Goal: Information Seeking & Learning: Understand process/instructions

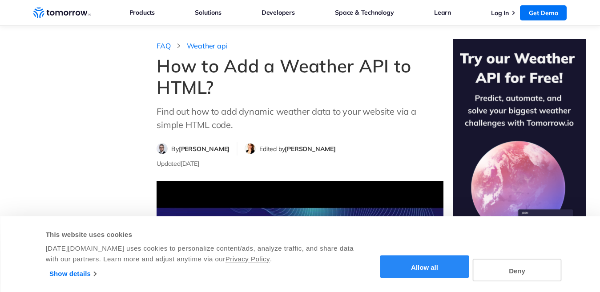
click at [426, 268] on button "Allow all" at bounding box center [425, 267] width 89 height 23
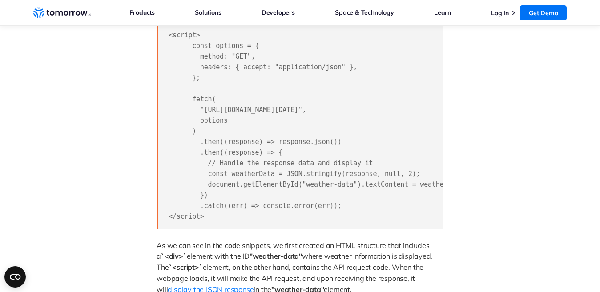
scroll to position [1113, 0]
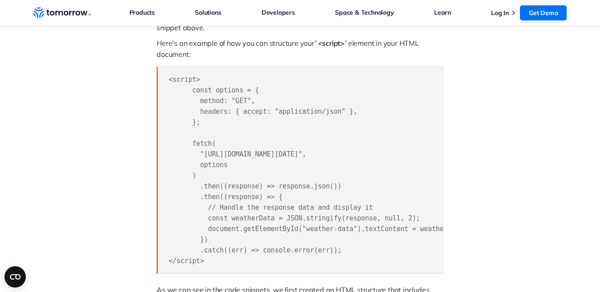
drag, startPoint x: 190, startPoint y: 90, endPoint x: 333, endPoint y: 251, distance: 215.6
click at [333, 251] on pre "<script> const options = { method: "GET", headers: { accept: "application/json"…" at bounding box center [300, 170] width 287 height 207
copy span "const options = { method: "GET", headers: { accept: "application/json" }, }; fe…"
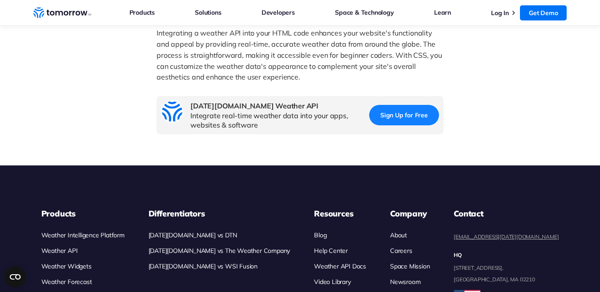
scroll to position [1736, 0]
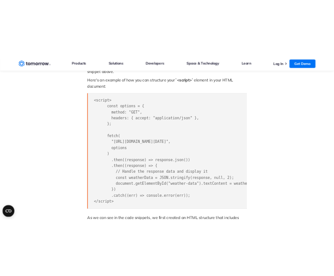
scroll to position [1068, 0]
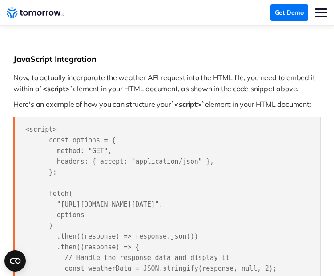
click at [187, 122] on pre "<script> const options = { method: "GET", headers: { accept: "application/json"…" at bounding box center [167, 220] width 308 height 207
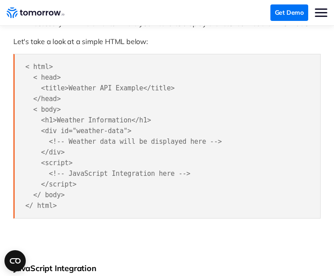
scroll to position [846, 0]
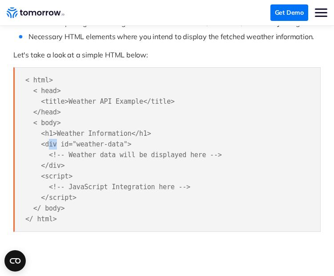
drag, startPoint x: 47, startPoint y: 141, endPoint x: 54, endPoint y: 145, distance: 8.0
click at [54, 145] on span "< html> < head> <title>Weather API Example</title> </head> < body> <h1>Weather …" at bounding box center [123, 149] width 197 height 147
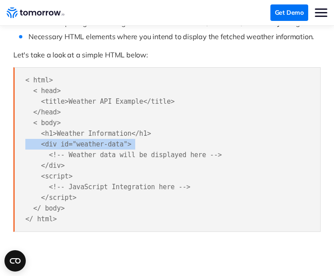
click at [54, 145] on span "< html> < head> <title>Weather API Example</title> </head> < body> <h1>Weather …" at bounding box center [123, 149] width 197 height 147
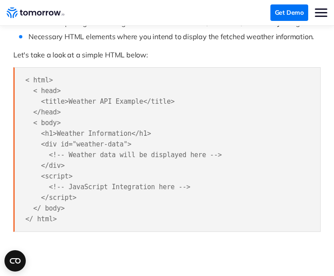
click at [69, 166] on pre "< html> < head> <title>Weather API Example</title> </head> < body> <h1>Weather …" at bounding box center [167, 149] width 308 height 165
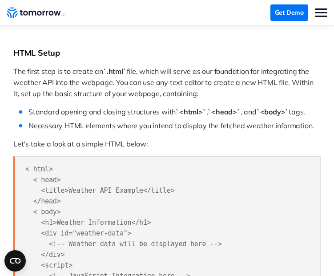
scroll to position [801, 0]
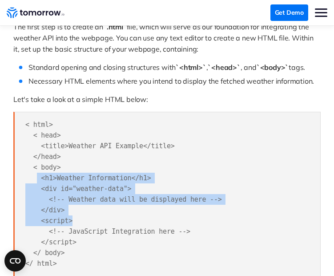
drag, startPoint x: 37, startPoint y: 176, endPoint x: 67, endPoint y: 217, distance: 51.3
click at [67, 217] on span "< html> < head> <title>Weather API Example</title> </head> < body> <h1>Weather …" at bounding box center [123, 194] width 197 height 147
click at [69, 215] on pre "< html> < head> <title>Weather API Example</title> </head> < body> <h1>Weather …" at bounding box center [167, 194] width 308 height 165
drag, startPoint x: 63, startPoint y: 210, endPoint x: 42, endPoint y: 180, distance: 36.4
click at [42, 180] on pre "< html> < head> <title>Weather API Example</title> </head> < body> <h1>Weather …" at bounding box center [167, 194] width 308 height 165
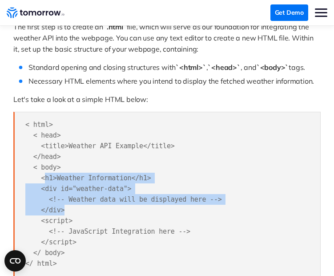
click at [42, 180] on span "< html> < head> <title>Weather API Example</title> </head> < body> <h1>Weather …" at bounding box center [123, 194] width 197 height 147
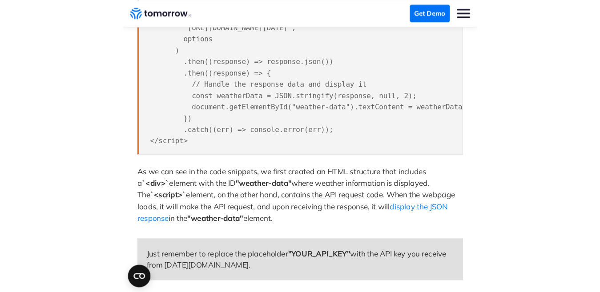
scroll to position [1291, 0]
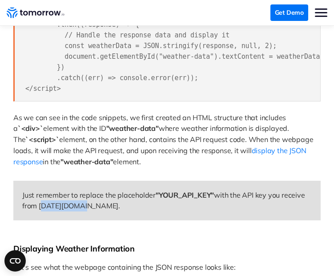
drag, startPoint x: 39, startPoint y: 214, endPoint x: 77, endPoint y: 216, distance: 38.3
click at [77, 211] on span "with the API key you receive from [DATE][DOMAIN_NAME]." at bounding box center [164, 200] width 284 height 20
copy span "[DATE][DOMAIN_NAME]"
